Goal: Contribute content: Add original content to the website for others to see

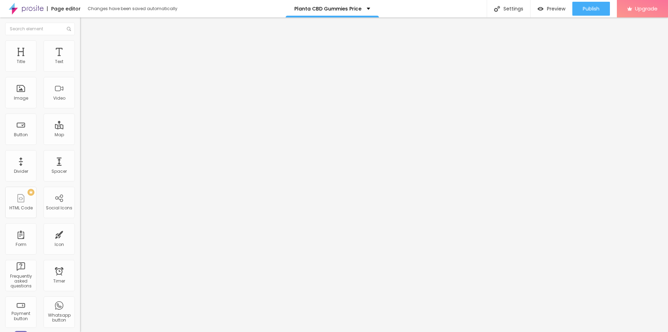
click at [80, 60] on span "Add image" at bounding box center [94, 57] width 29 height 6
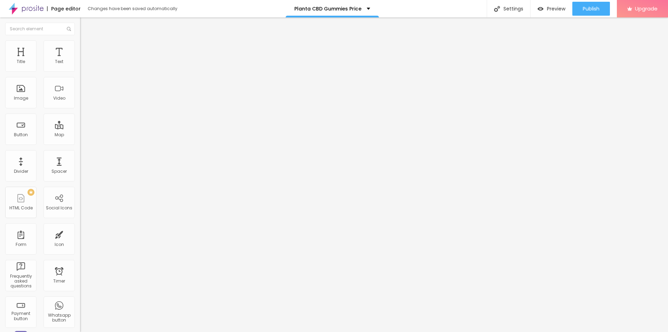
click at [80, 70] on input "text" at bounding box center [122, 66] width 84 height 7
paste input "Planta CBD Cube Gummies"
type input "Planta CBD Cube Gummies"
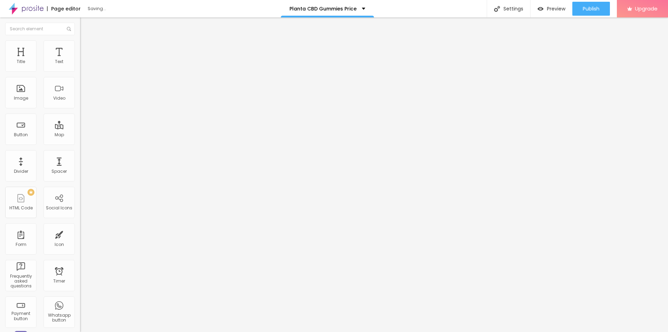
click at [80, 143] on input "https://" at bounding box center [122, 139] width 84 height 7
paste input "[DOMAIN_NAME][URL]"
type input "[URL][DOMAIN_NAME]"
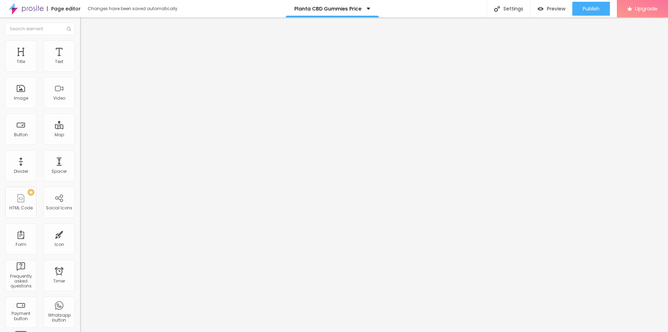
click at [86, 48] on span "Style" at bounding box center [91, 45] width 10 height 6
type input "95"
type input "90"
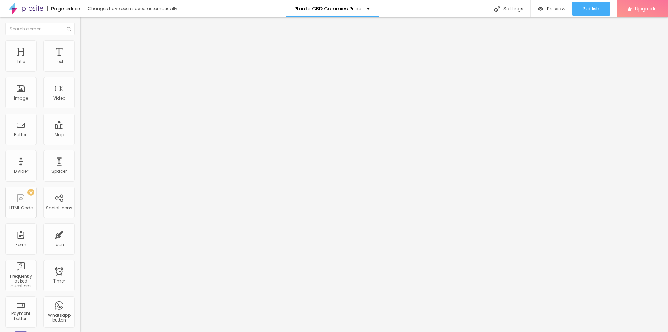
type input "60"
type input "55"
type input "50"
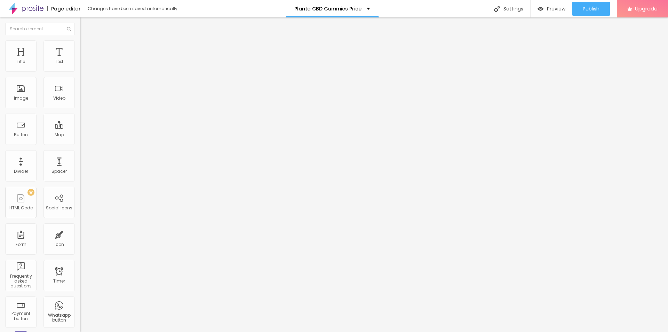
type input "50"
type input "55"
drag, startPoint x: 71, startPoint y: 75, endPoint x: 40, endPoint y: 74, distance: 31.7
type input "55"
click at [80, 71] on input "range" at bounding box center [102, 69] width 45 height 6
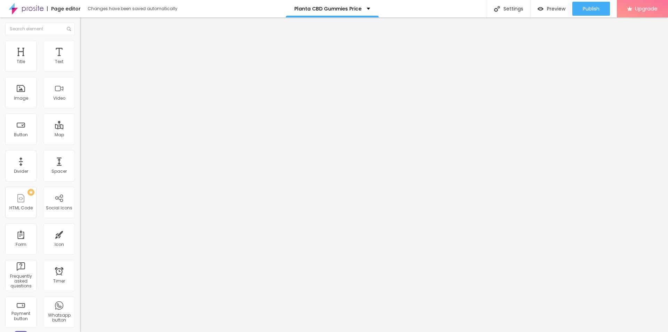
click at [80, 103] on button "button" at bounding box center [85, 99] width 10 height 7
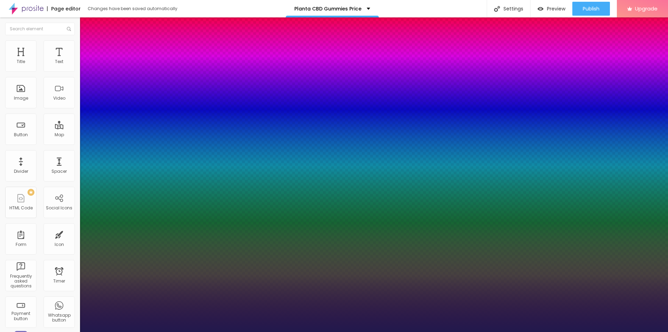
type input "22"
type input "1"
type input "23"
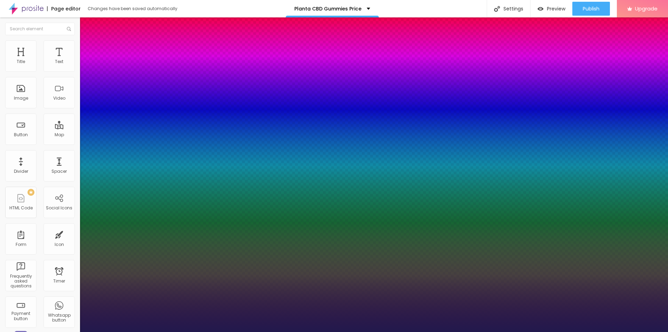
type input "1"
type input "24"
type input "1"
type input "26"
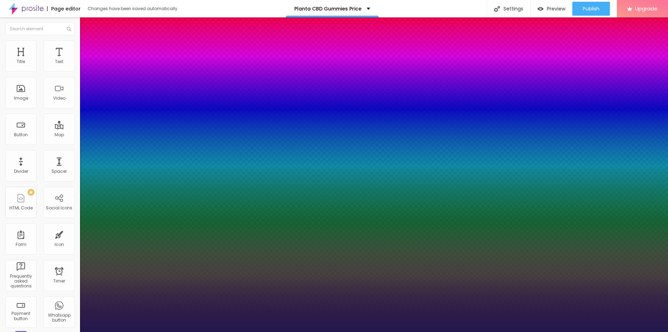
type input "26"
type input "1"
type input "29"
type input "1"
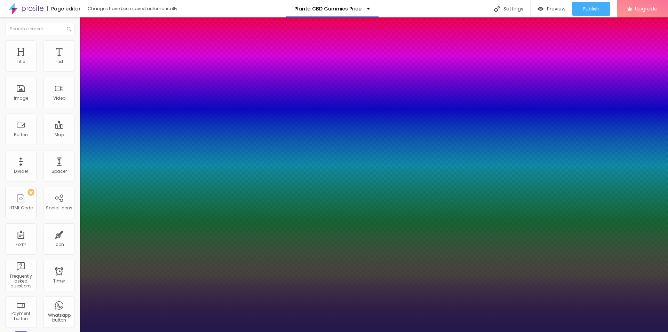
type input "30"
type input "1"
type input "35"
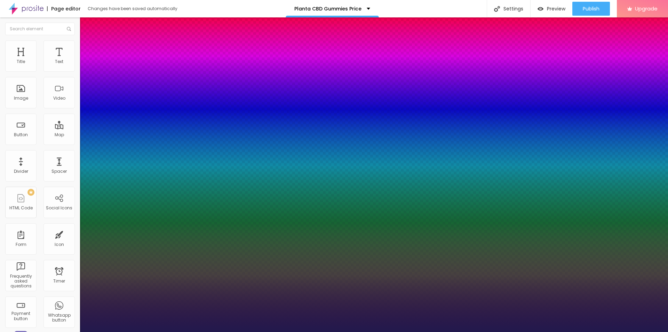
type input "1"
type input "37"
type input "1"
type input "35"
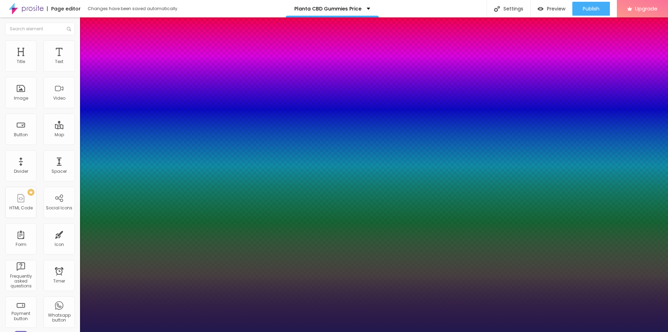
type input "35"
type input "1"
type input "34"
type input "1"
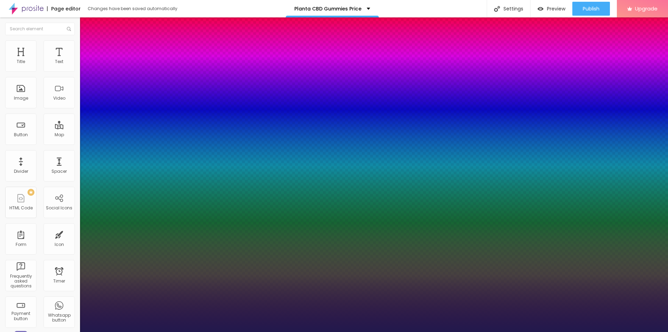
type input "33"
type input "1"
drag, startPoint x: 95, startPoint y: 195, endPoint x: 103, endPoint y: 197, distance: 8.2
type input "33"
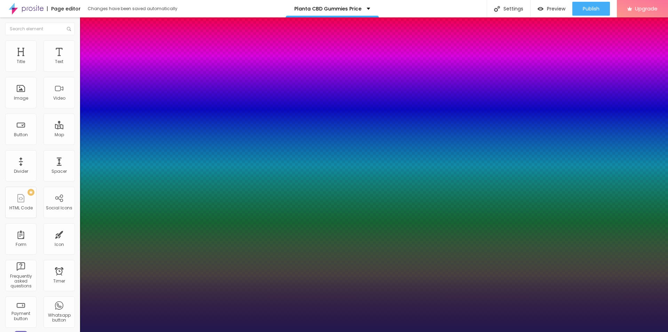
type input "1"
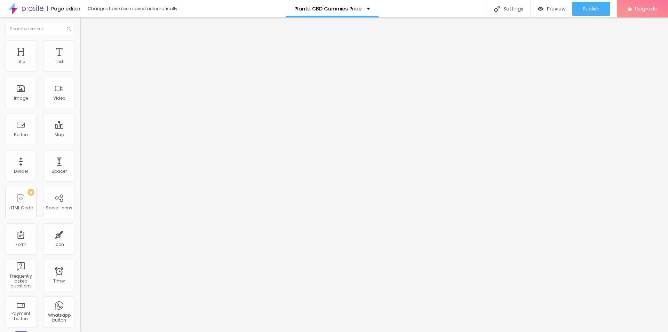
click at [80, 60] on span "Add image" at bounding box center [94, 57] width 29 height 6
click at [120, 331] on div at bounding box center [334, 336] width 668 height 0
click at [80, 70] on input "text" at bounding box center [122, 66] width 84 height 7
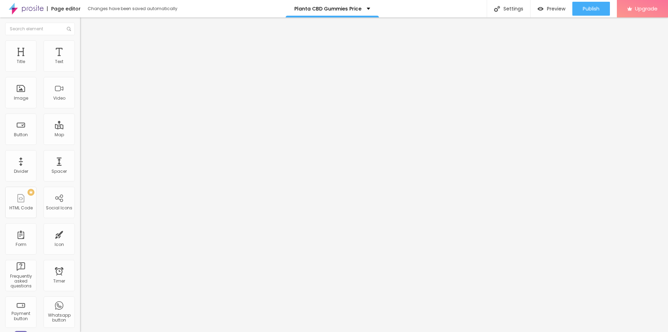
click at [80, 70] on input "text" at bounding box center [122, 66] width 84 height 7
paste input "Planta CBD Gummies"
type input "Planta CBD Gummies"
click at [80, 143] on input "https://" at bounding box center [122, 139] width 84 height 7
paste input "[DOMAIN_NAME][URL]"
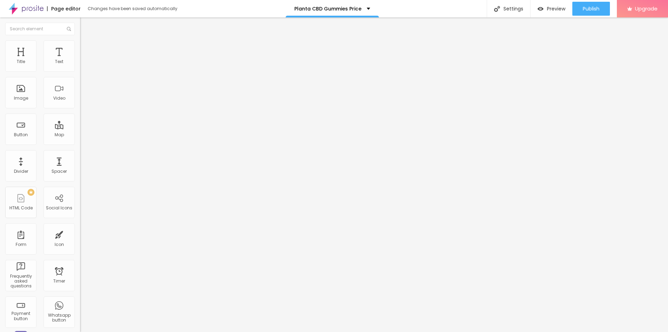
scroll to position [0, 63]
type input "[URL][DOMAIN_NAME]"
click at [80, 40] on li "Style" at bounding box center [120, 43] width 80 height 7
type input "95"
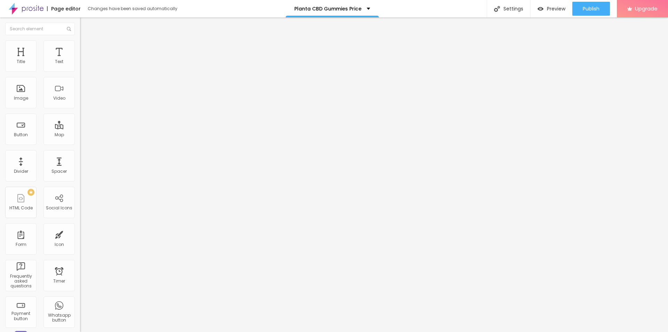
type input "90"
type input "85"
type input "80"
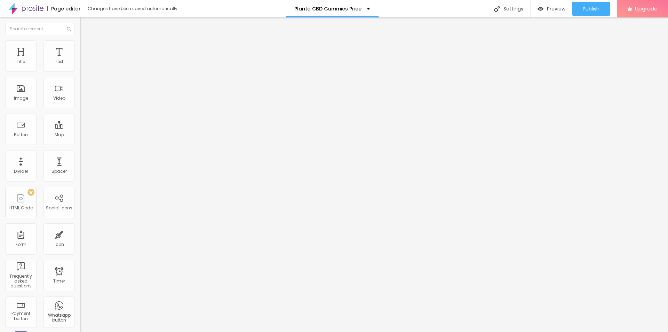
type input "80"
type input "70"
type input "65"
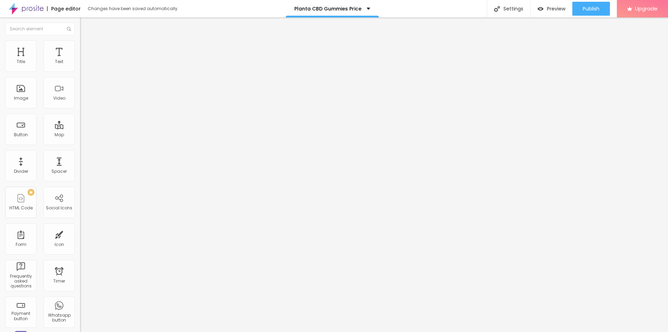
type input "60"
type input "55"
type input "50"
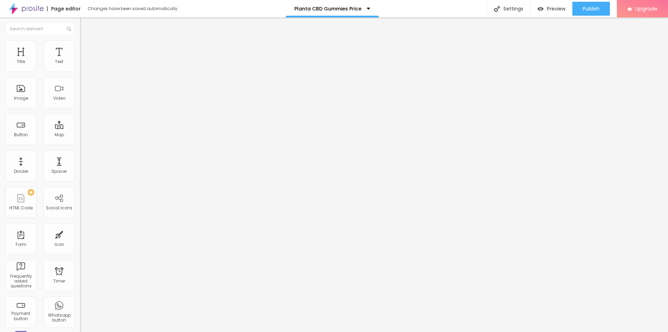
type input "50"
type input "45"
type input "40"
drag, startPoint x: 73, startPoint y: 74, endPoint x: 29, endPoint y: 73, distance: 43.9
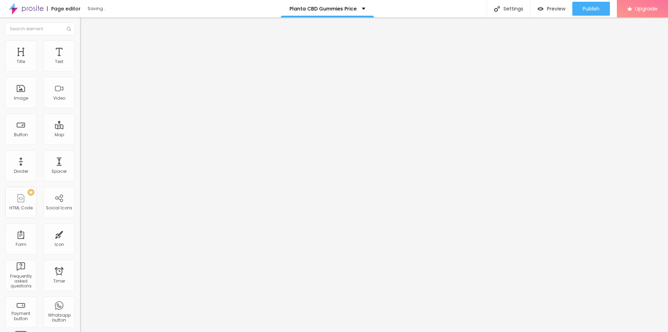
type input "40"
click at [80, 71] on input "range" at bounding box center [102, 69] width 45 height 6
click at [588, 14] on div "Publish" at bounding box center [591, 9] width 17 height 14
click at [553, 46] on link "View page" at bounding box center [571, 48] width 63 height 5
